Goal: Register for event/course

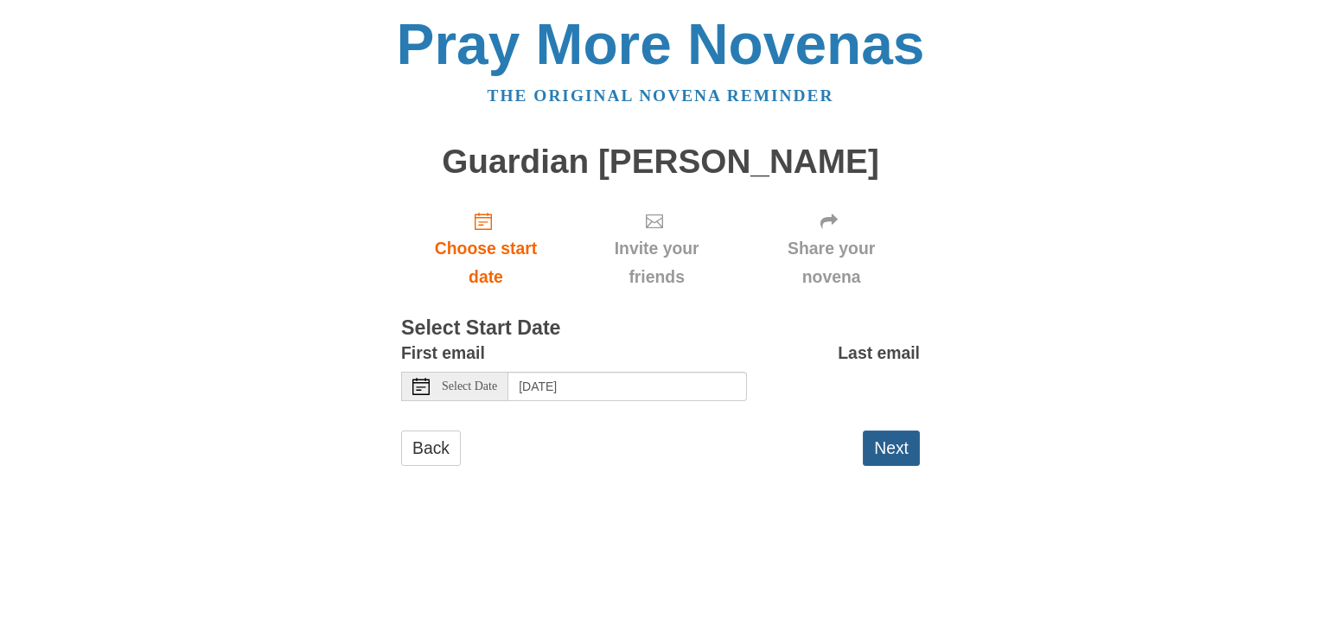
click at [887, 448] on button "Next" at bounding box center [891, 447] width 57 height 35
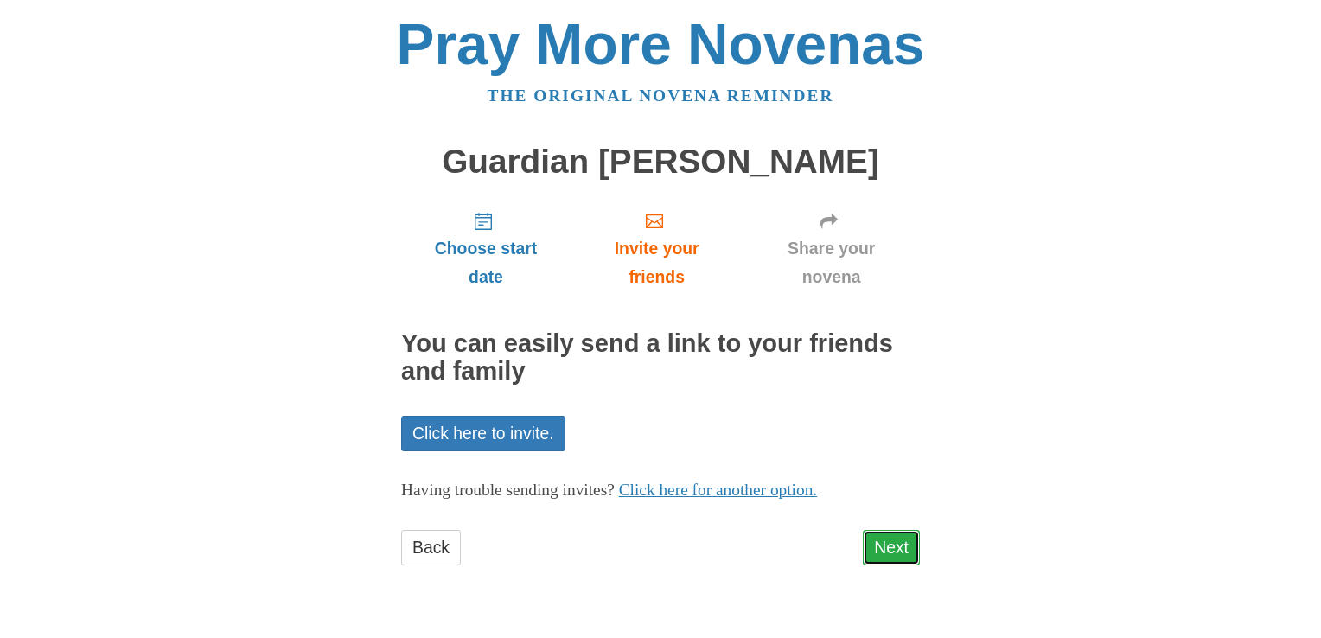
click at [892, 542] on link "Next" at bounding box center [891, 547] width 57 height 35
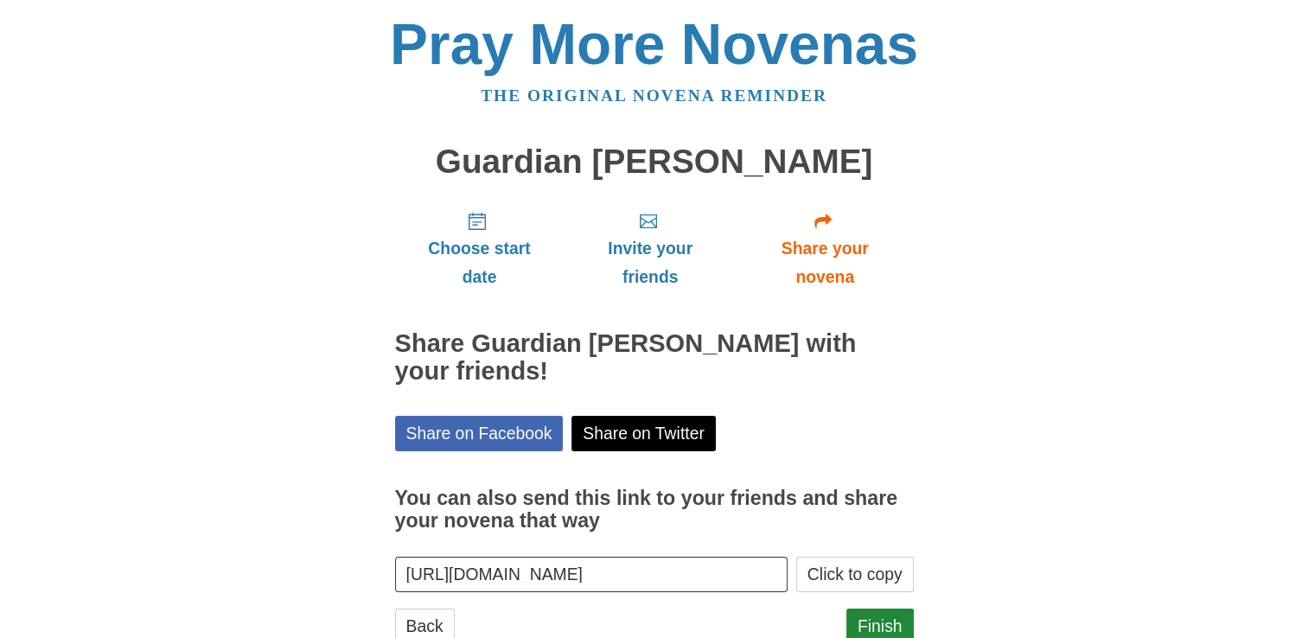
scroll to position [55, 0]
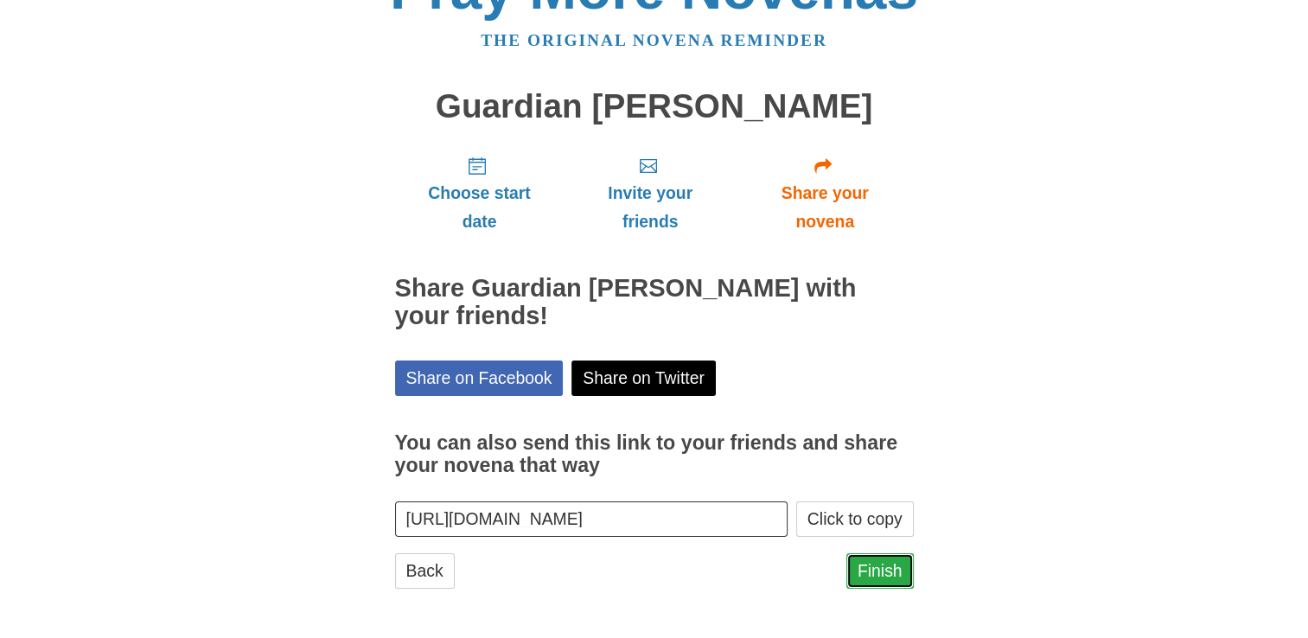
click at [876, 569] on link "Finish" at bounding box center [879, 570] width 67 height 35
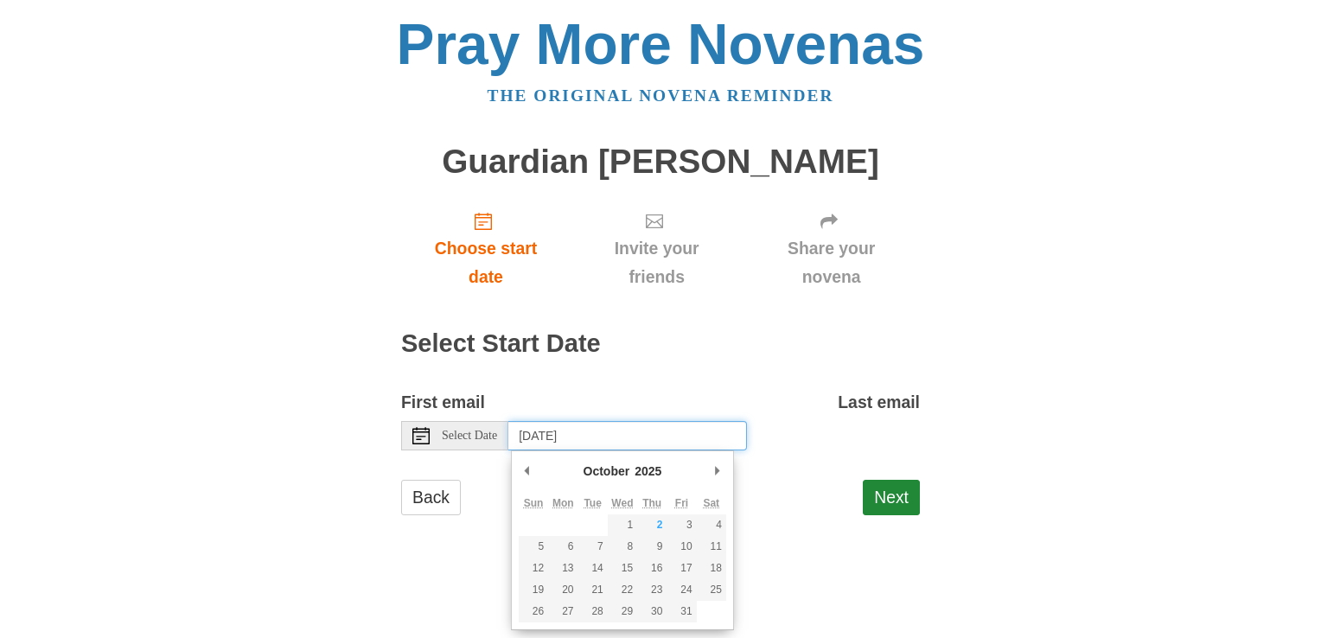
click at [632, 434] on input "[DATE]" at bounding box center [627, 435] width 239 height 29
type input "Thursday, October 2nd"
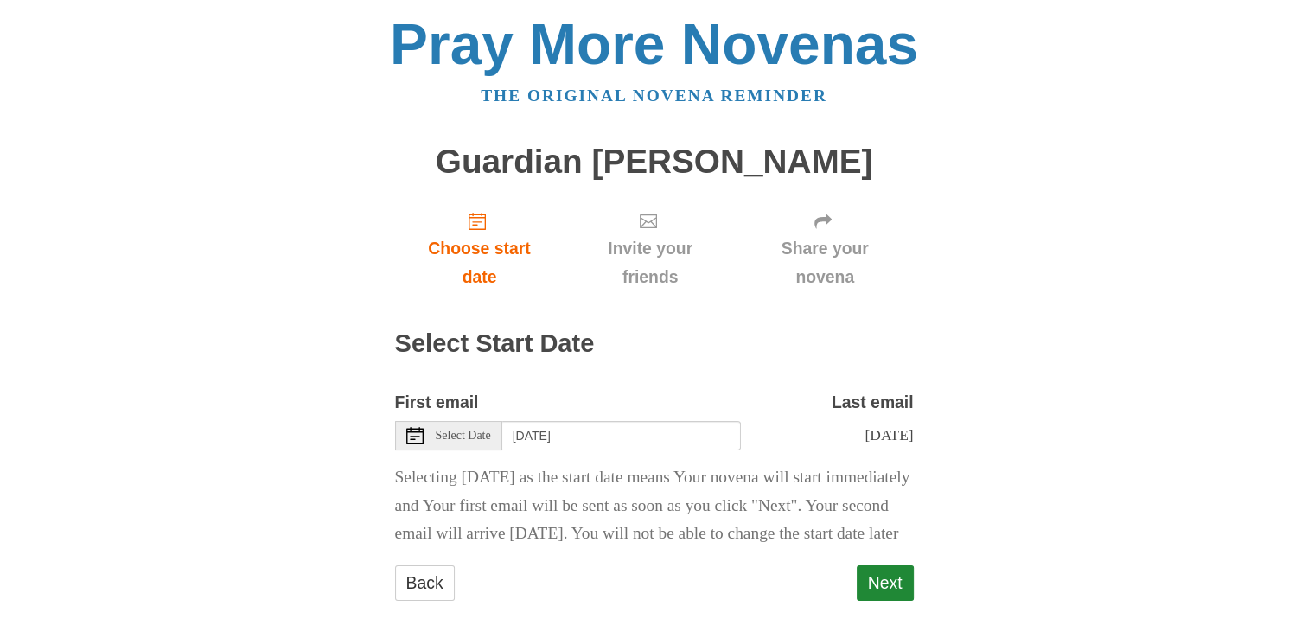
scroll to position [41, 0]
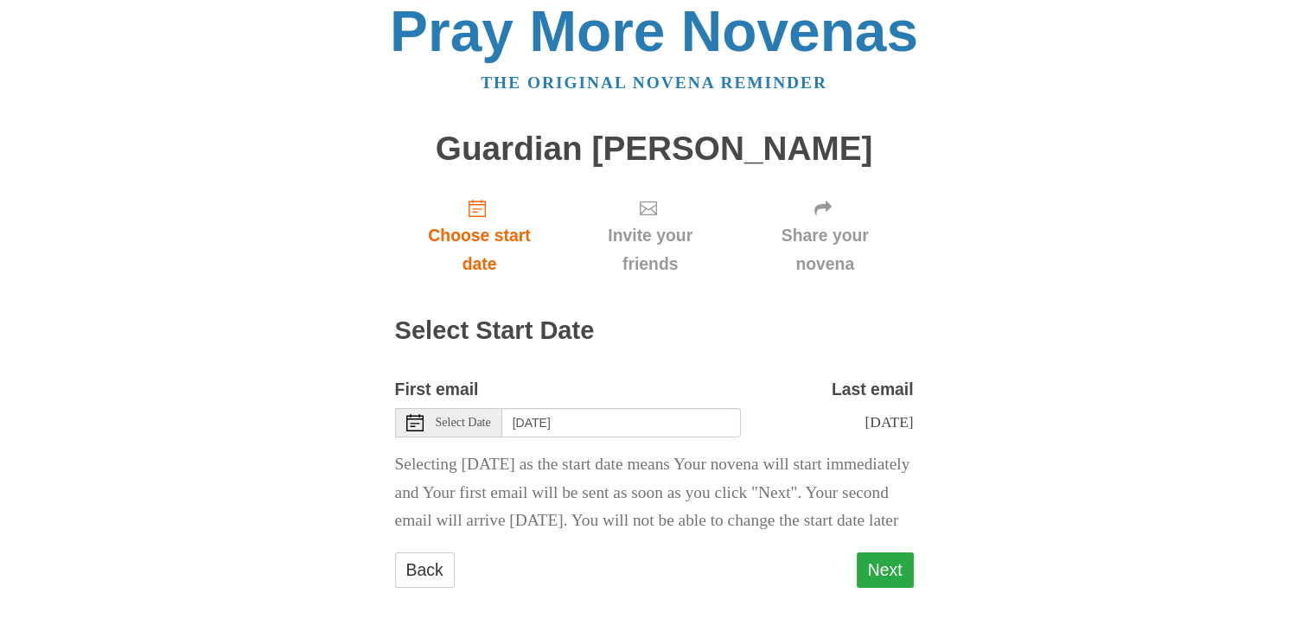
click at [892, 565] on button "Next" at bounding box center [885, 569] width 57 height 35
